Goal: Transaction & Acquisition: Purchase product/service

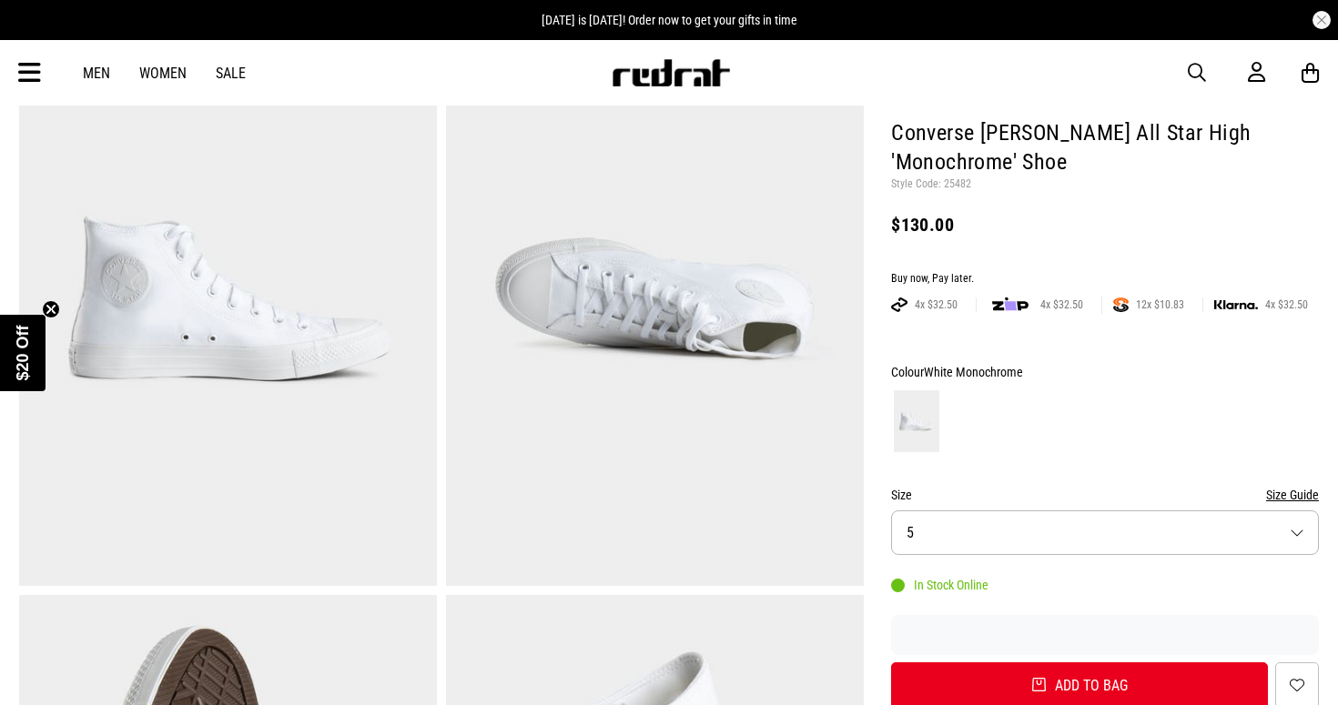
click at [958, 519] on button "Size 5" at bounding box center [1105, 533] width 428 height 45
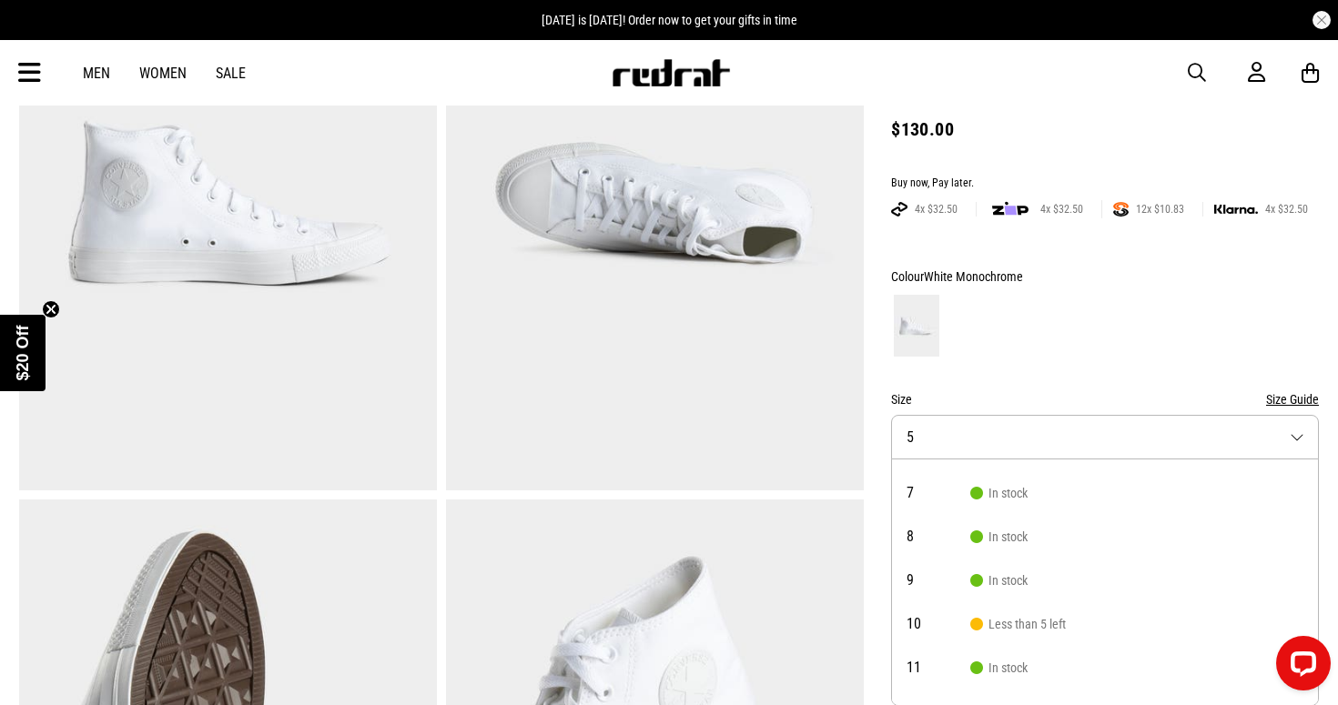
scroll to position [164, 0]
click at [986, 622] on span "Less than 5 left" at bounding box center [1018, 623] width 96 height 15
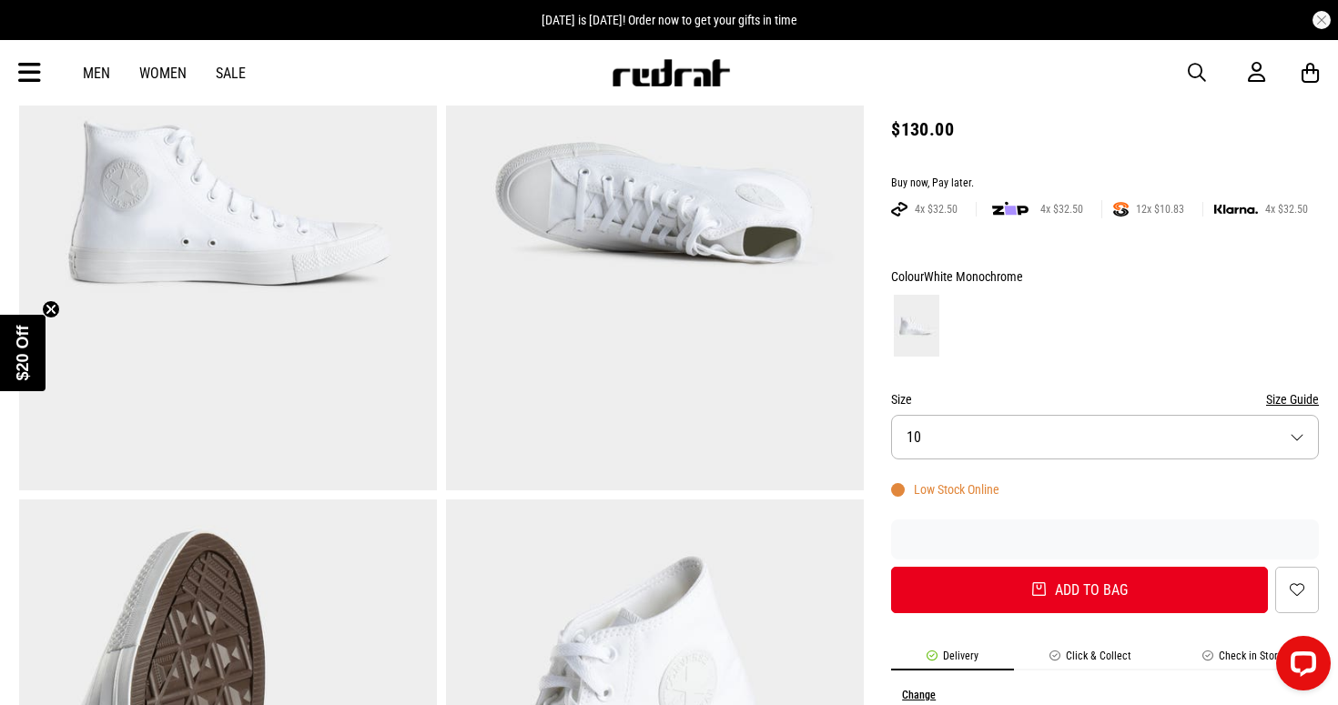
click at [986, 390] on div "Size Size Guide" at bounding box center [1105, 400] width 428 height 22
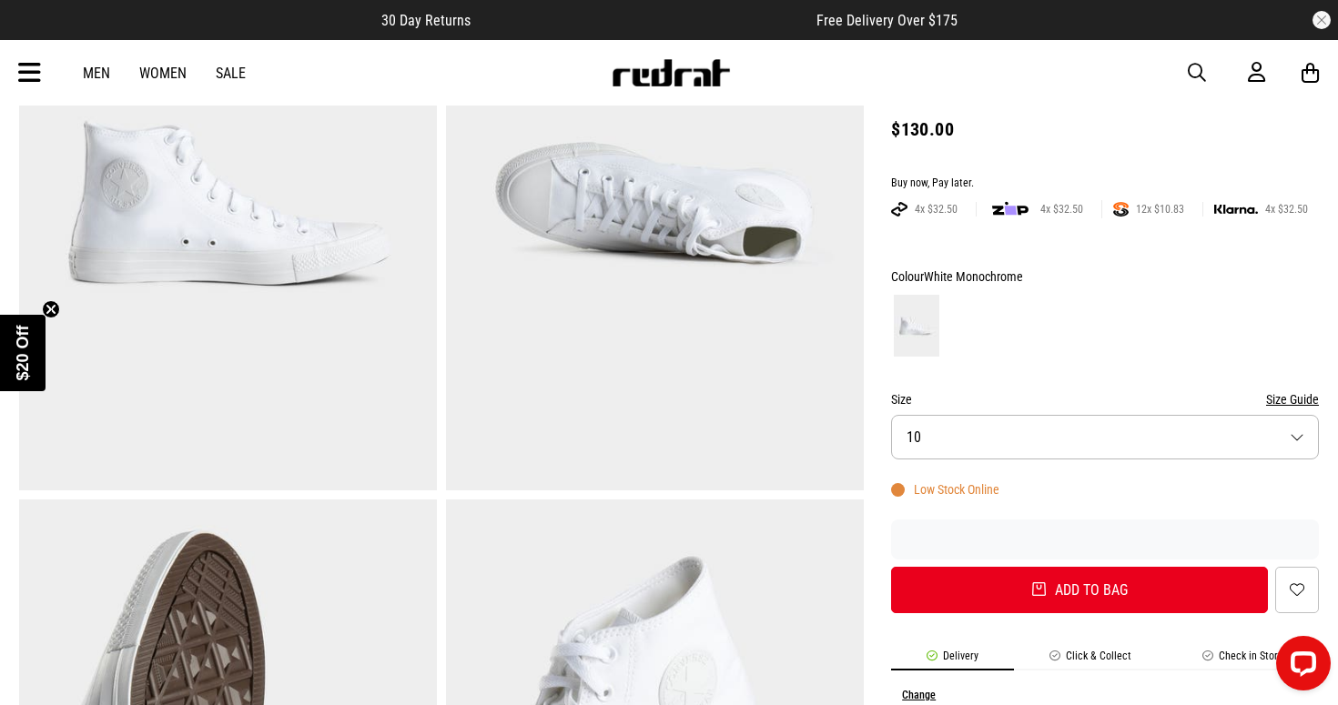
click at [1289, 399] on button "Size Guide" at bounding box center [1292, 400] width 53 height 22
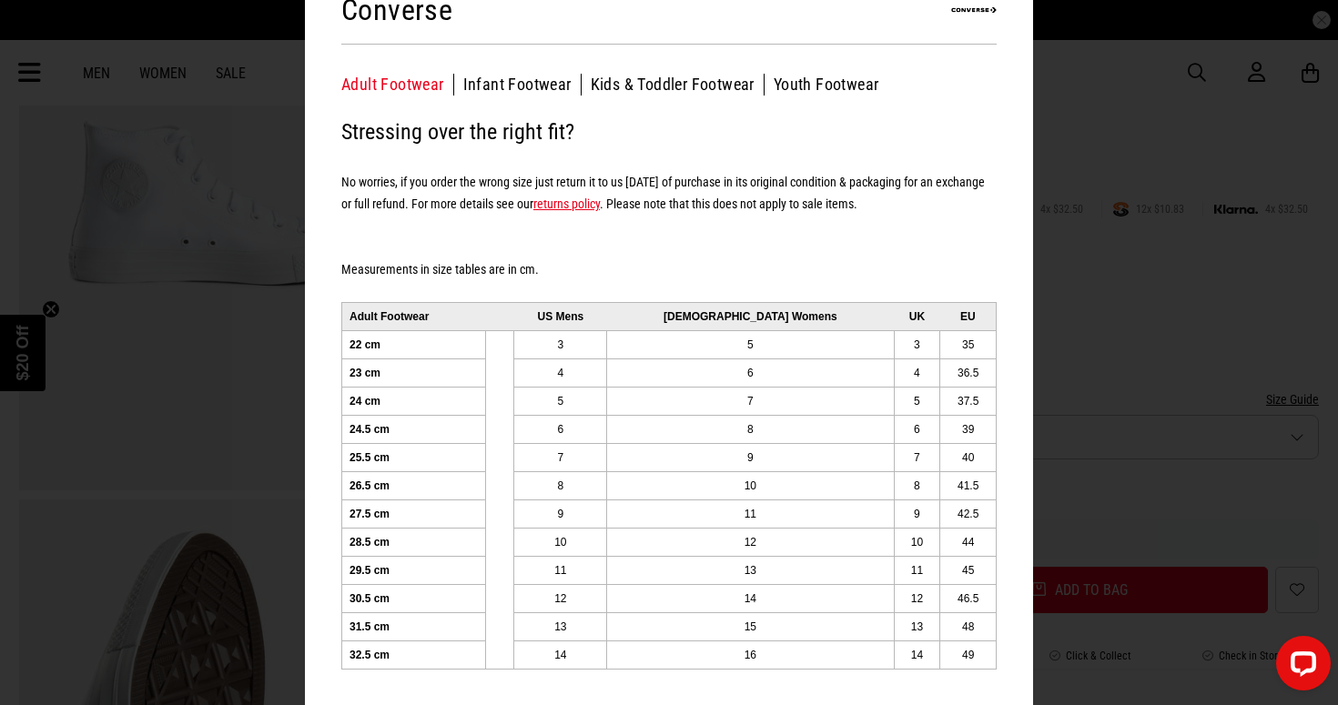
scroll to position [0, 0]
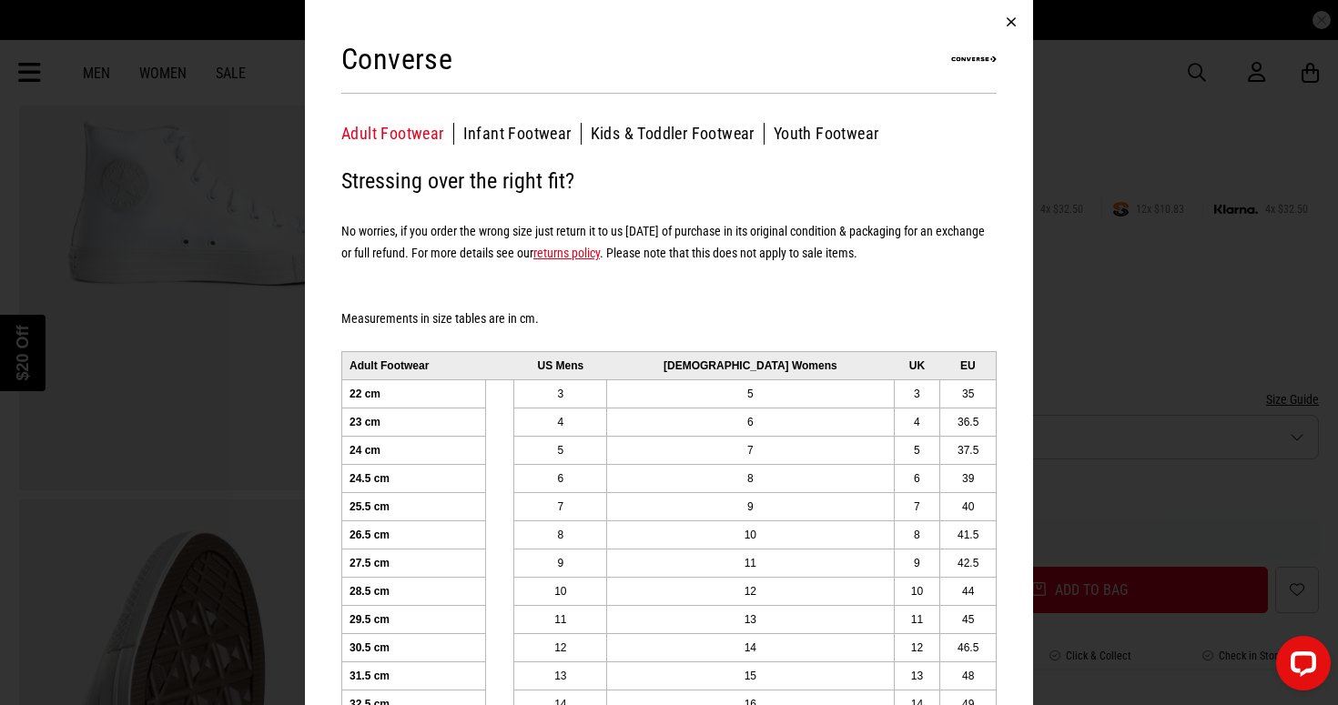
click at [1002, 14] on button "button" at bounding box center [1011, 22] width 44 height 44
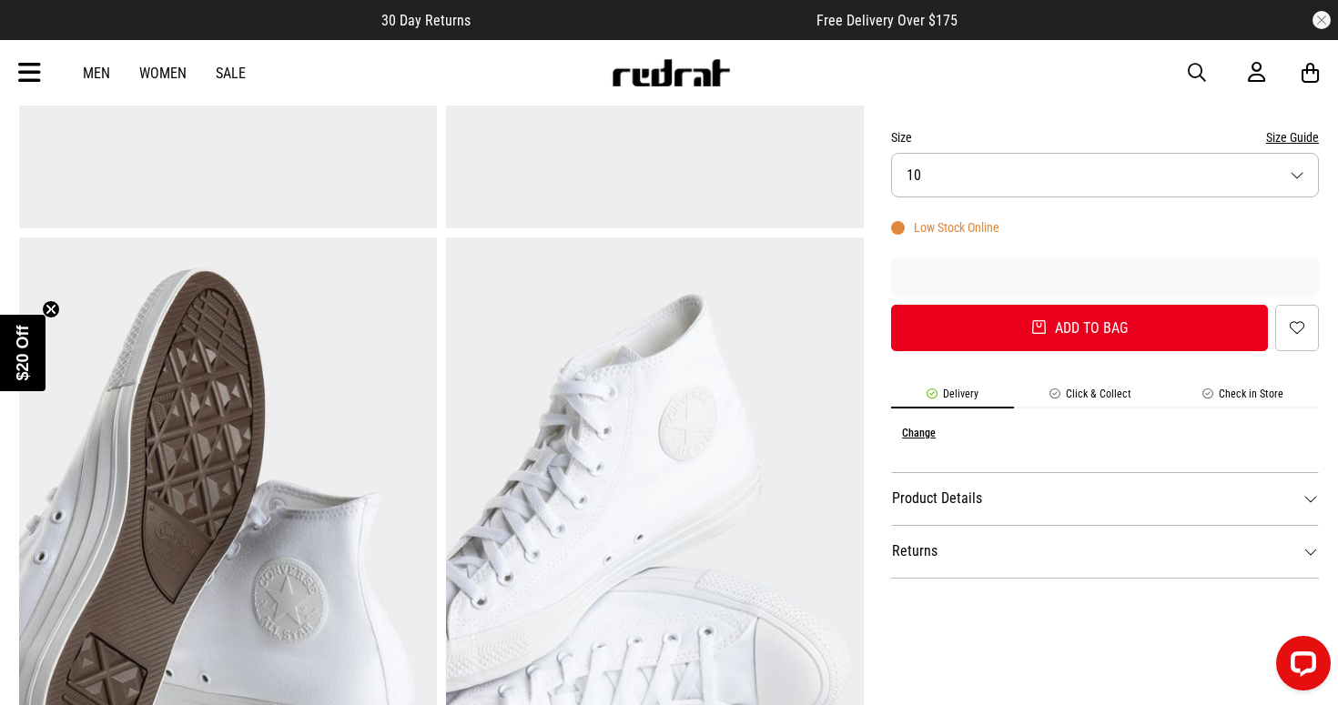
scroll to position [531, 0]
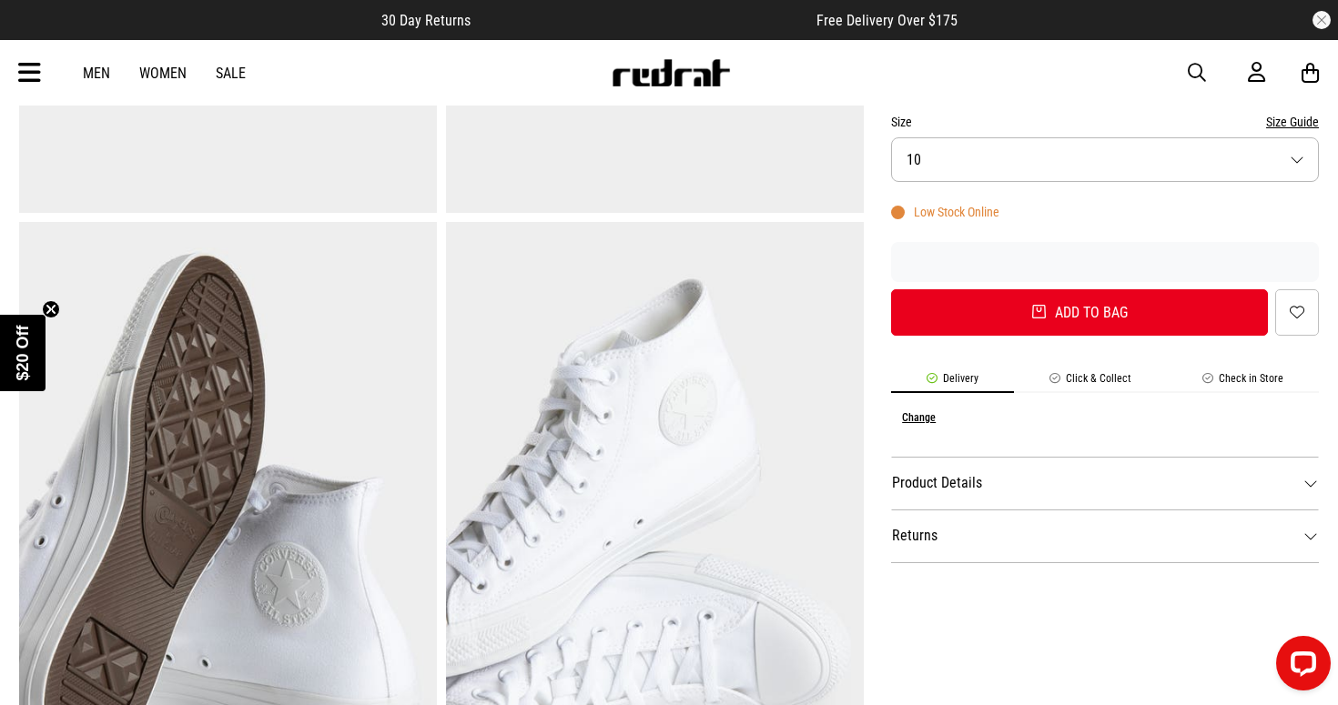
click at [993, 485] on dt "Product Details" at bounding box center [1105, 483] width 428 height 53
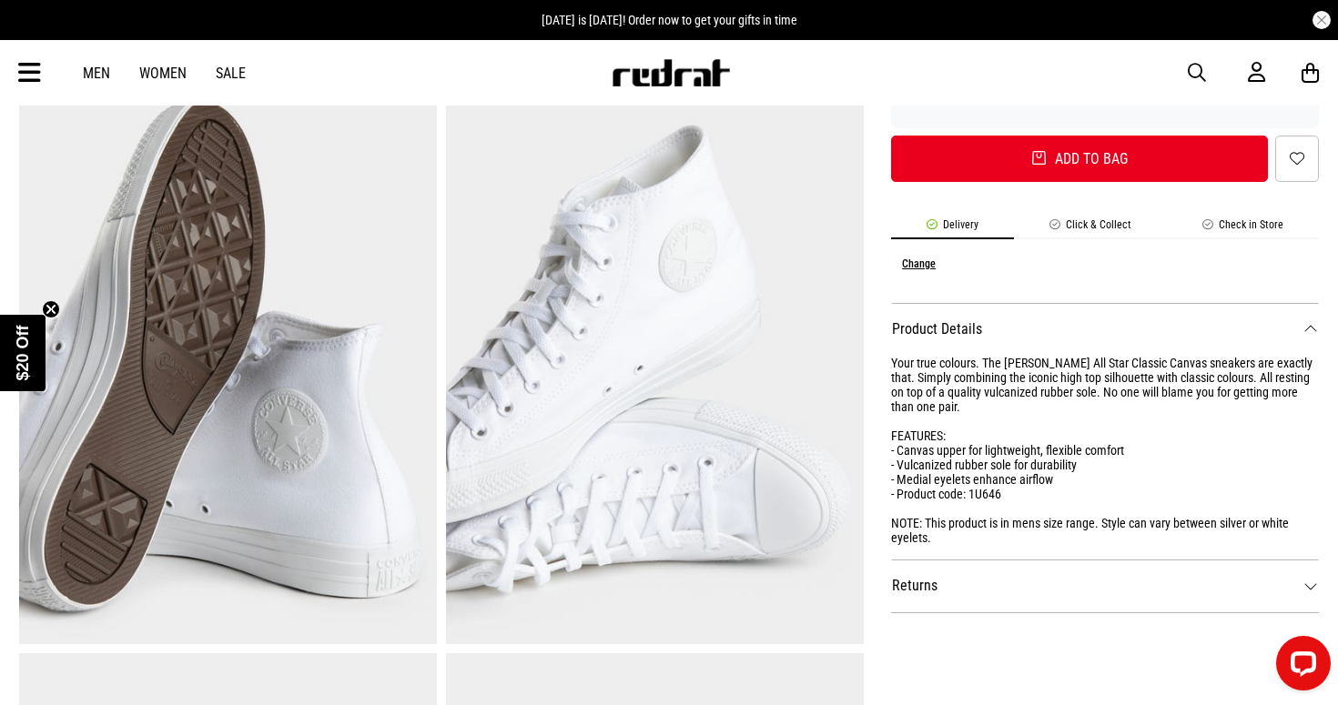
scroll to position [693, 0]
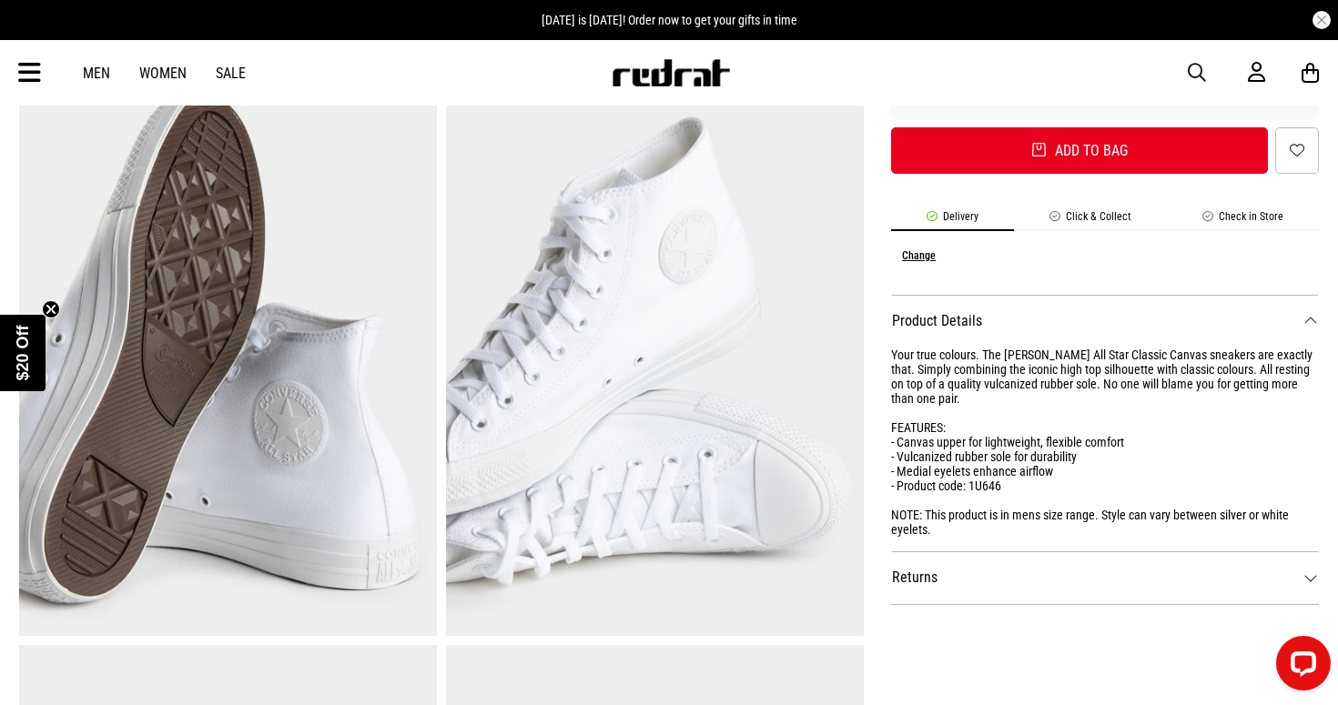
click at [966, 571] on dt "Returns" at bounding box center [1105, 577] width 428 height 53
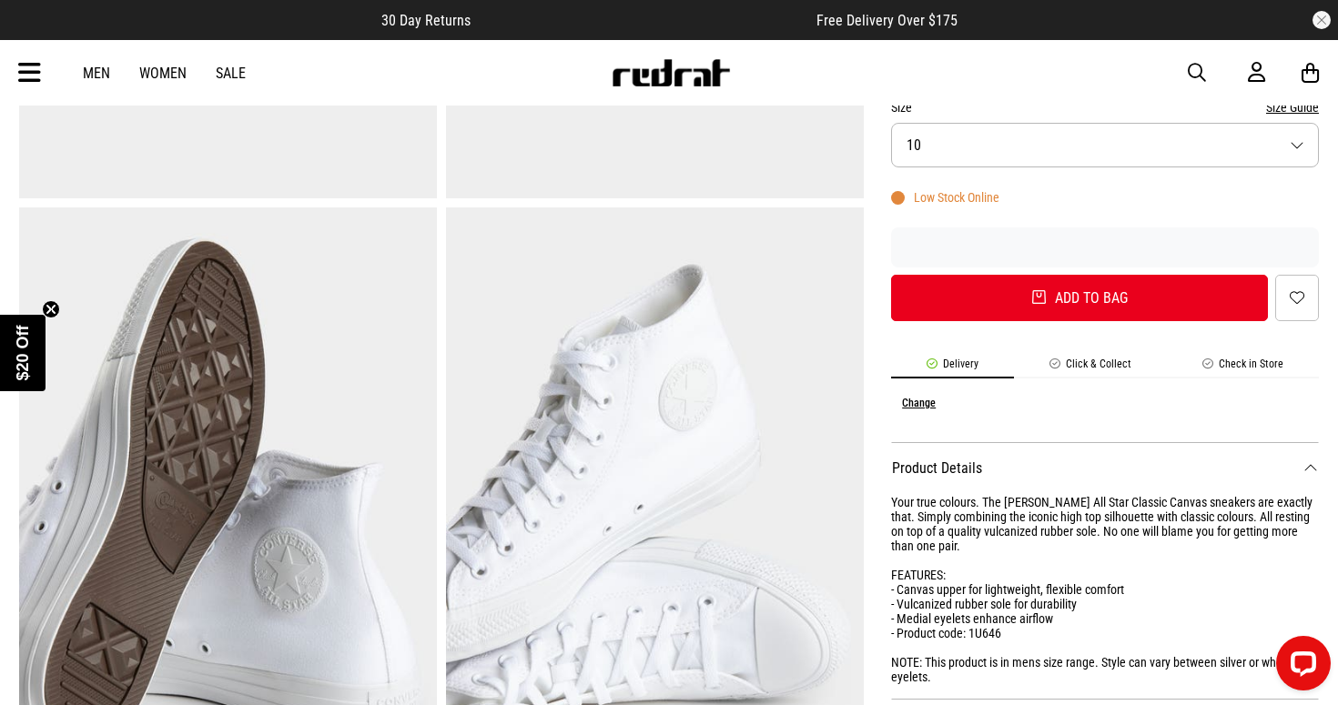
scroll to position [531, 0]
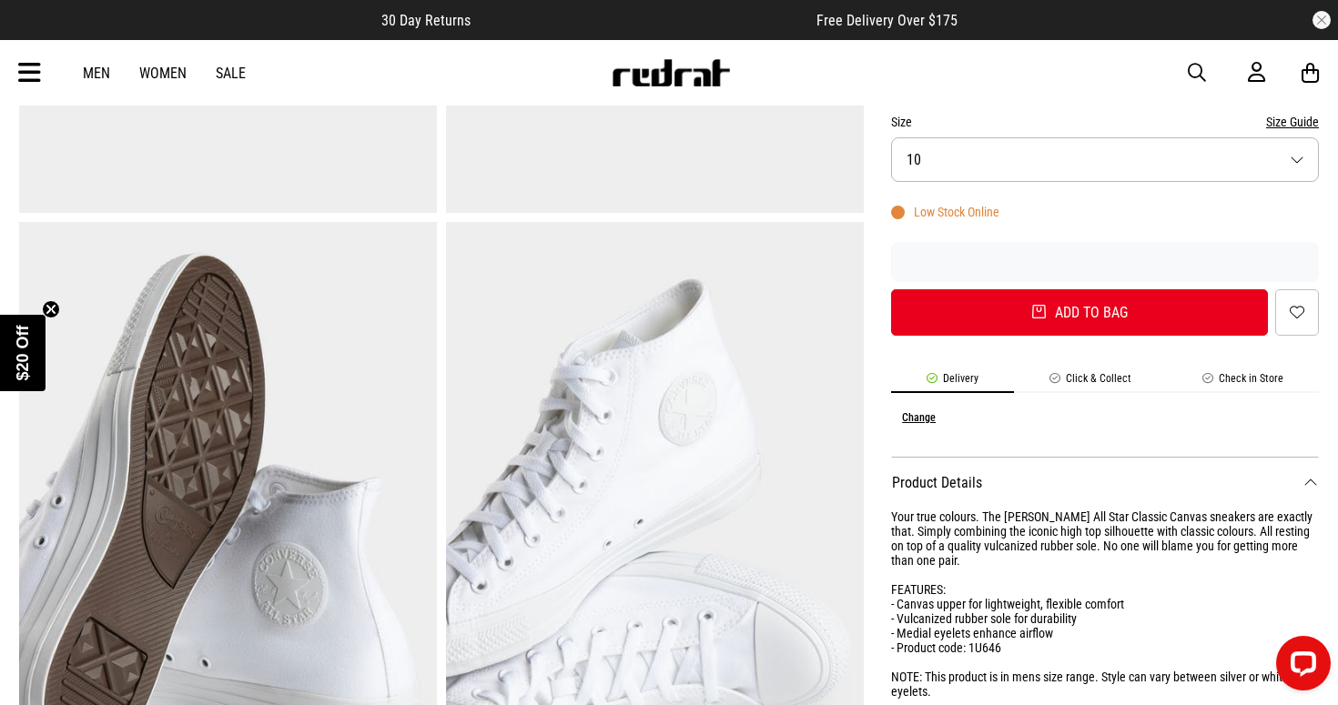
click at [1259, 369] on div "SHARE Converse [PERSON_NAME] All Star High 'Monochrome' Shoe Style Code: 25482 …" at bounding box center [1091, 514] width 455 height 1755
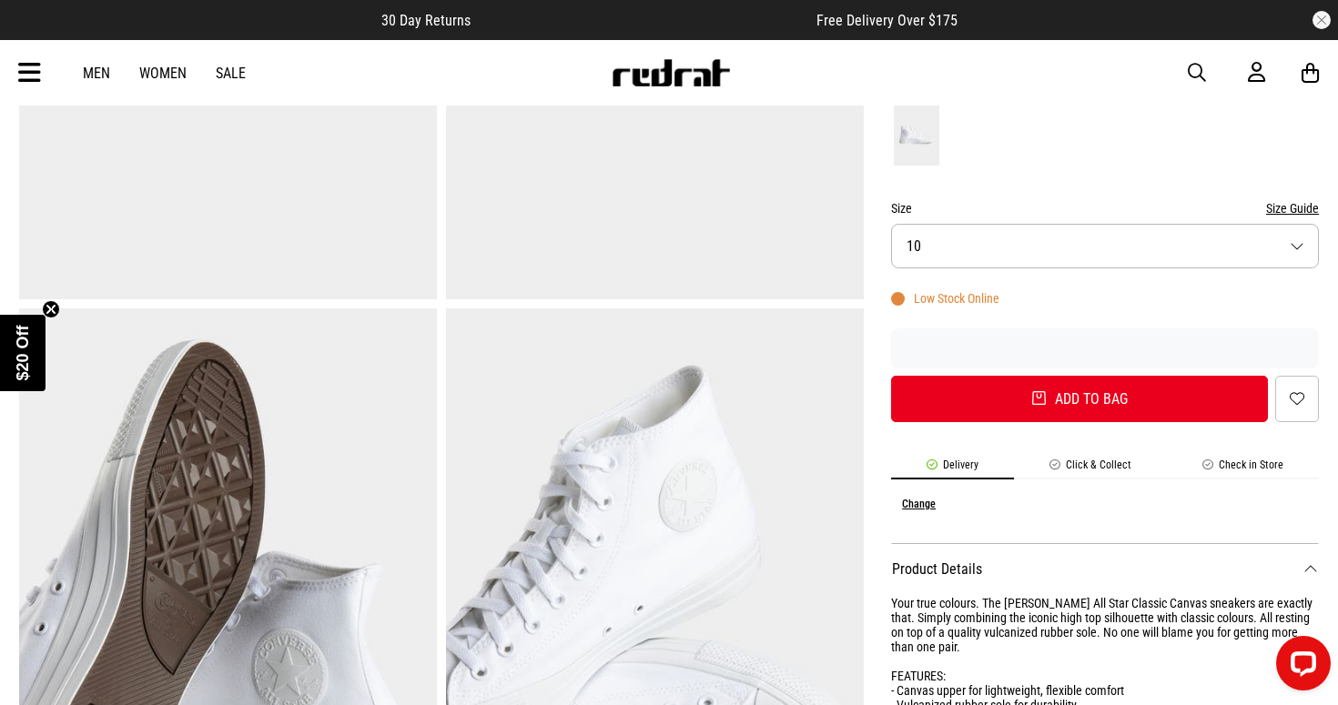
scroll to position [433, 0]
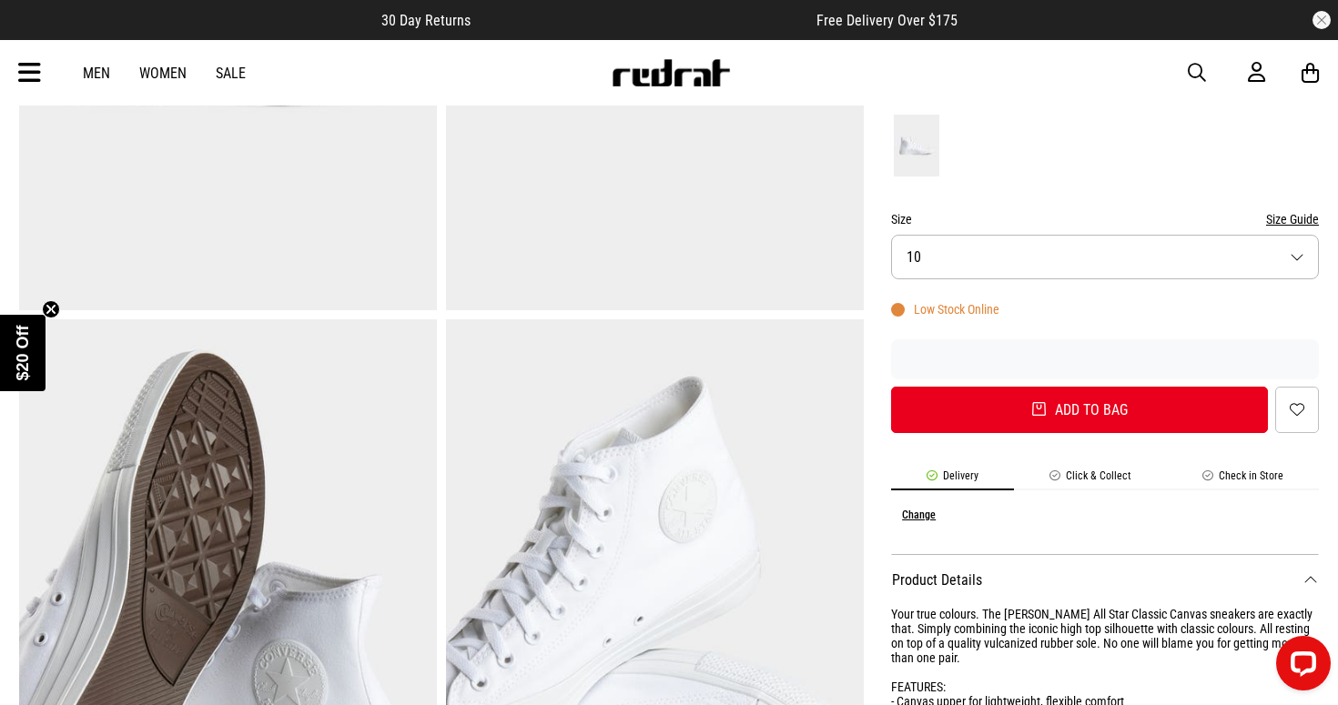
click at [1294, 211] on button "Size Guide" at bounding box center [1292, 219] width 53 height 22
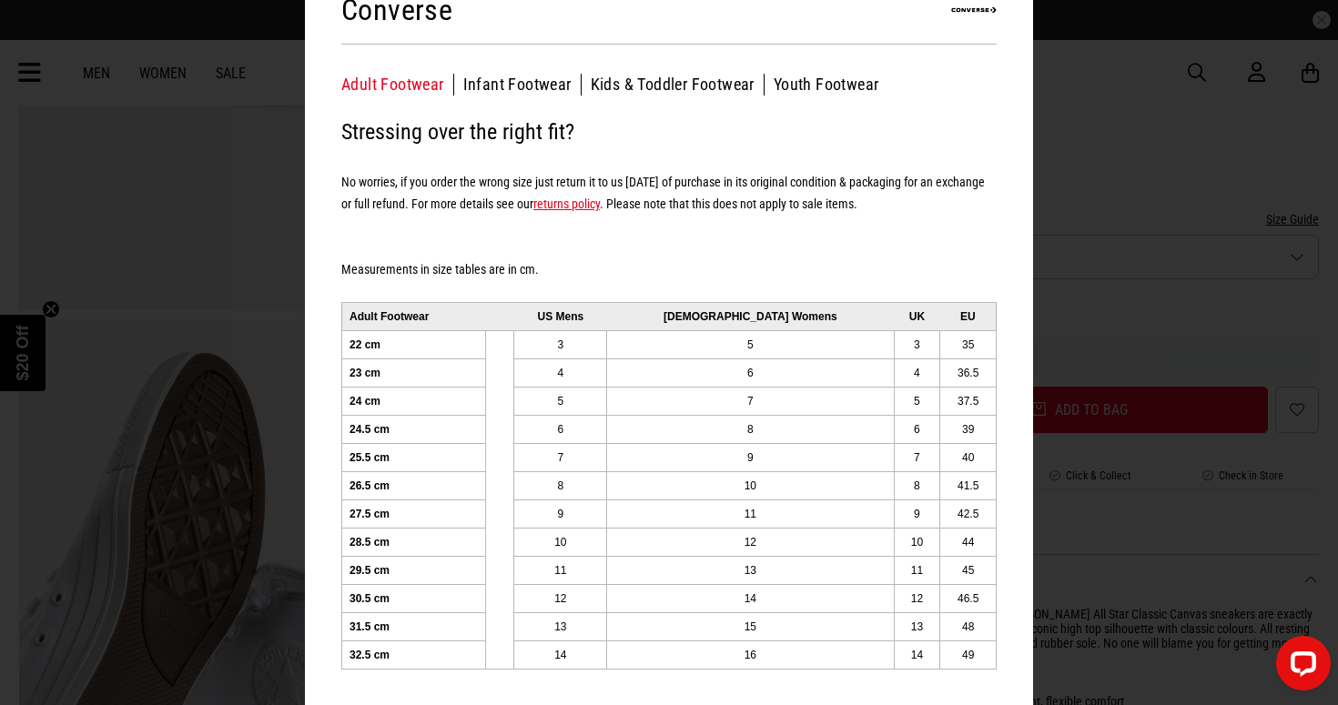
scroll to position [0, 0]
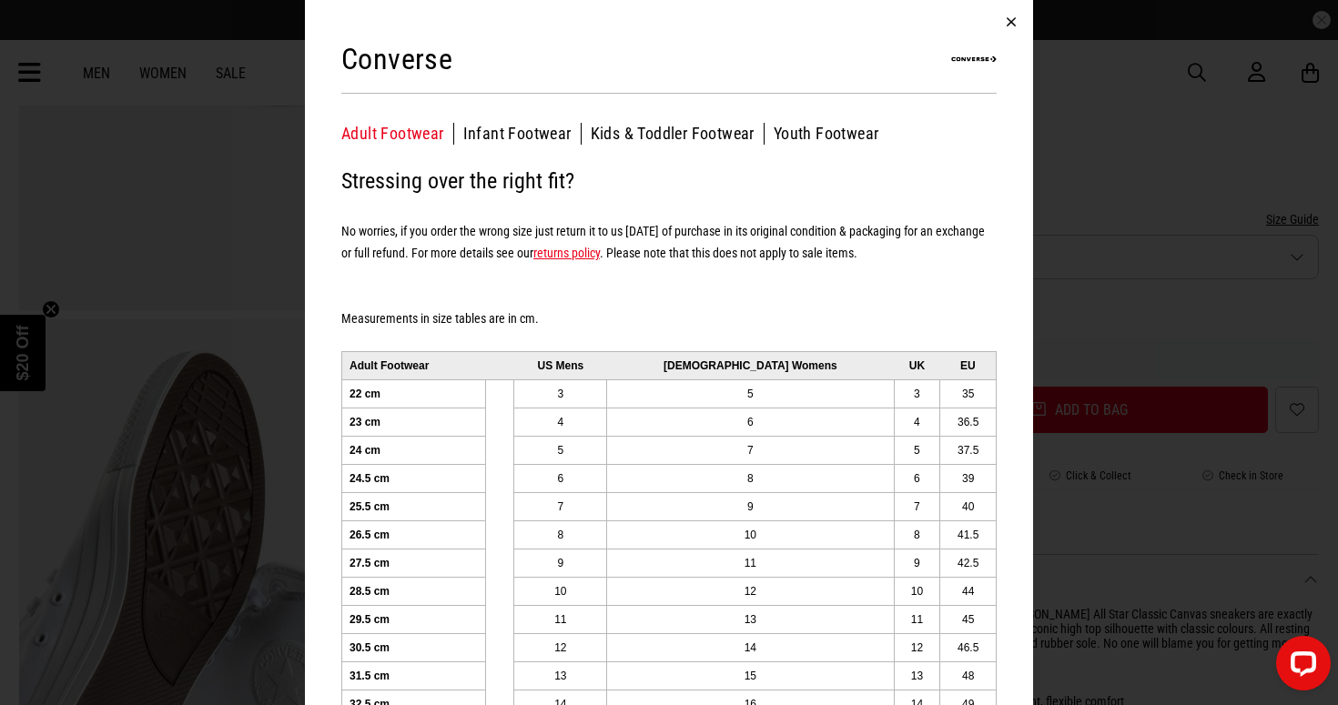
click at [1008, 23] on button "button" at bounding box center [1011, 22] width 44 height 44
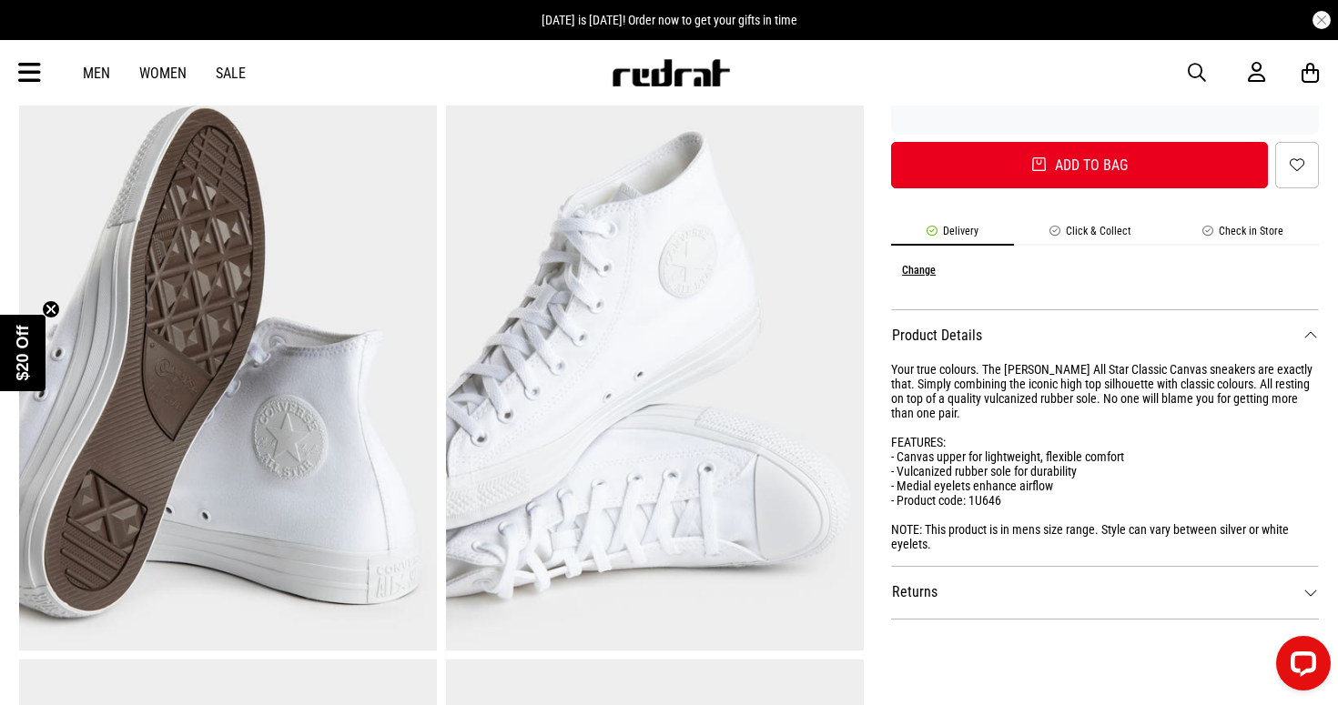
scroll to position [765, 0]
